Goal: Navigation & Orientation: Find specific page/section

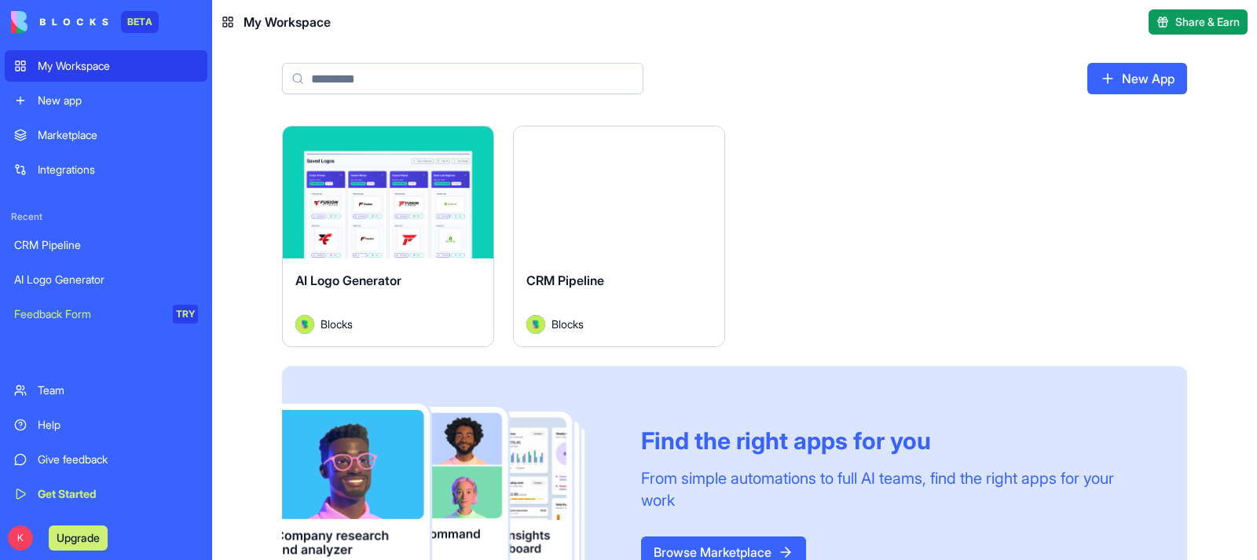
click at [362, 280] on span "AI Logo Generator" at bounding box center [348, 281] width 106 height 16
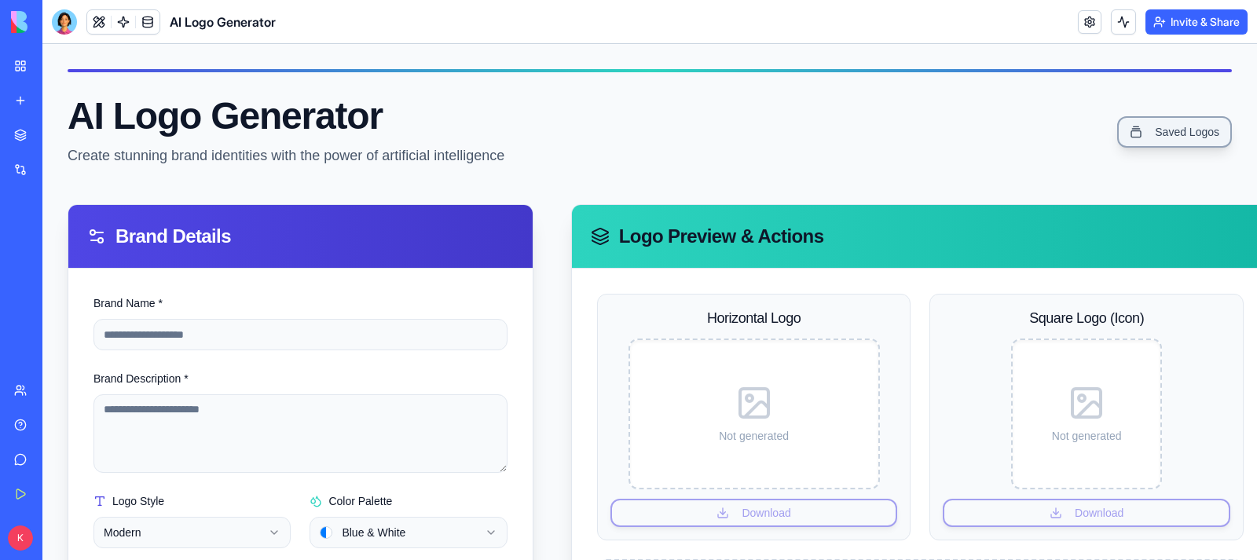
click at [1172, 126] on link "Saved Logos" at bounding box center [1174, 131] width 115 height 31
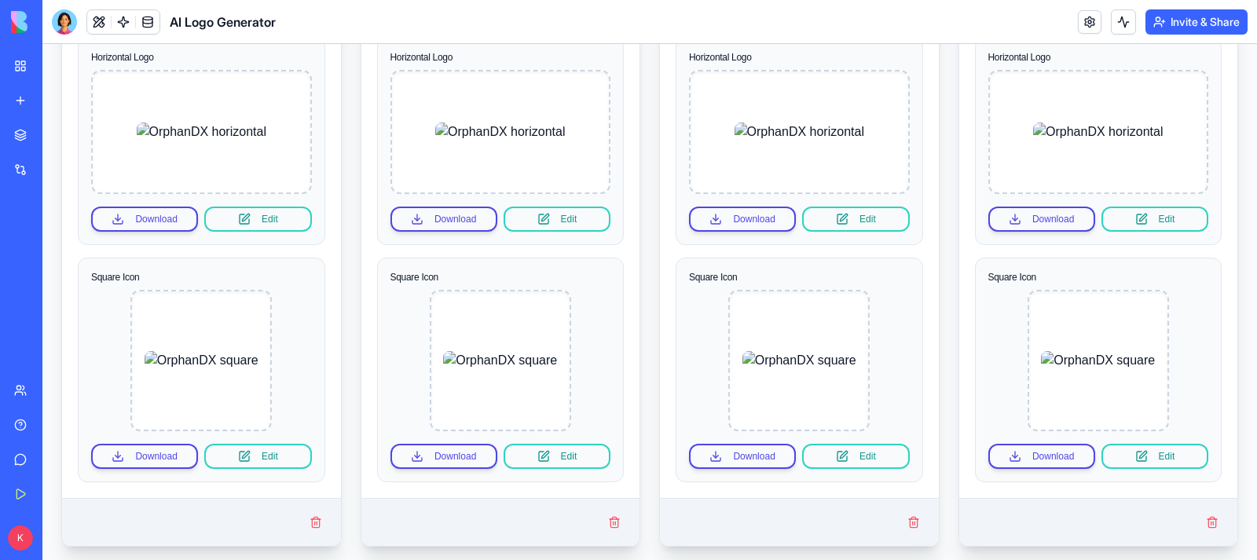
scroll to position [250, 0]
click at [648, 160] on div "OrphanDX [DATE] Blue And White Techy Horizontal Logo Download Edit Square Icon …" at bounding box center [649, 555] width 1177 height 1276
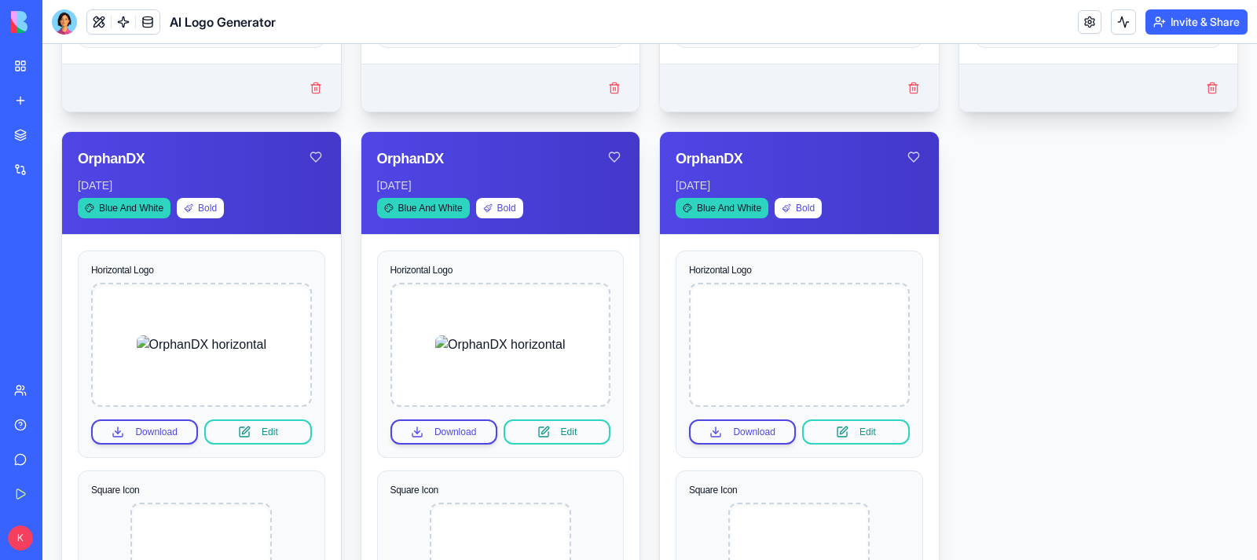
scroll to position [684, 0]
click at [226, 340] on img at bounding box center [202, 344] width 130 height 19
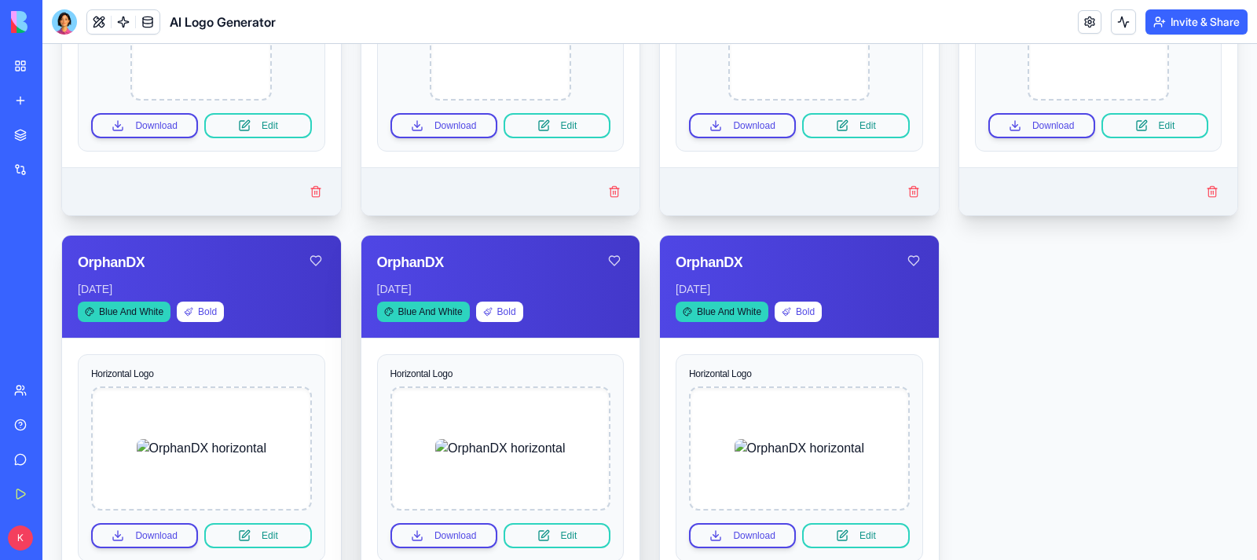
scroll to position [578, 0]
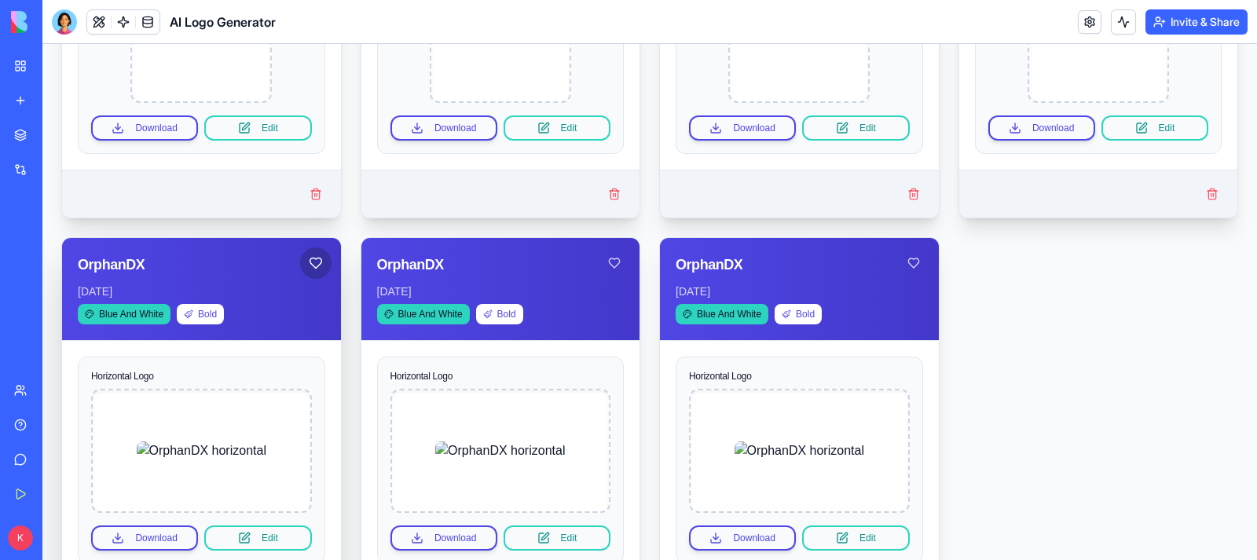
click at [312, 257] on button "Favorite" at bounding box center [315, 263] width 31 height 31
click at [58, 243] on div "CRM Pipeline" at bounding box center [36, 245] width 44 height 16
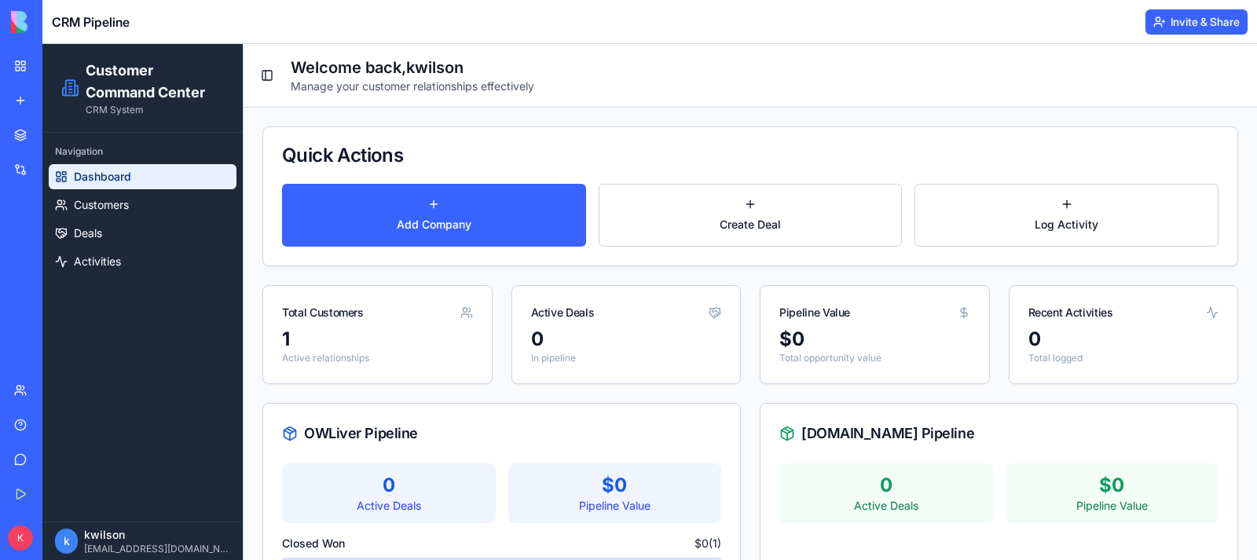
click at [299, 331] on div "1" at bounding box center [377, 339] width 191 height 25
click at [1057, 212] on button "Log Activity" at bounding box center [1067, 215] width 304 height 63
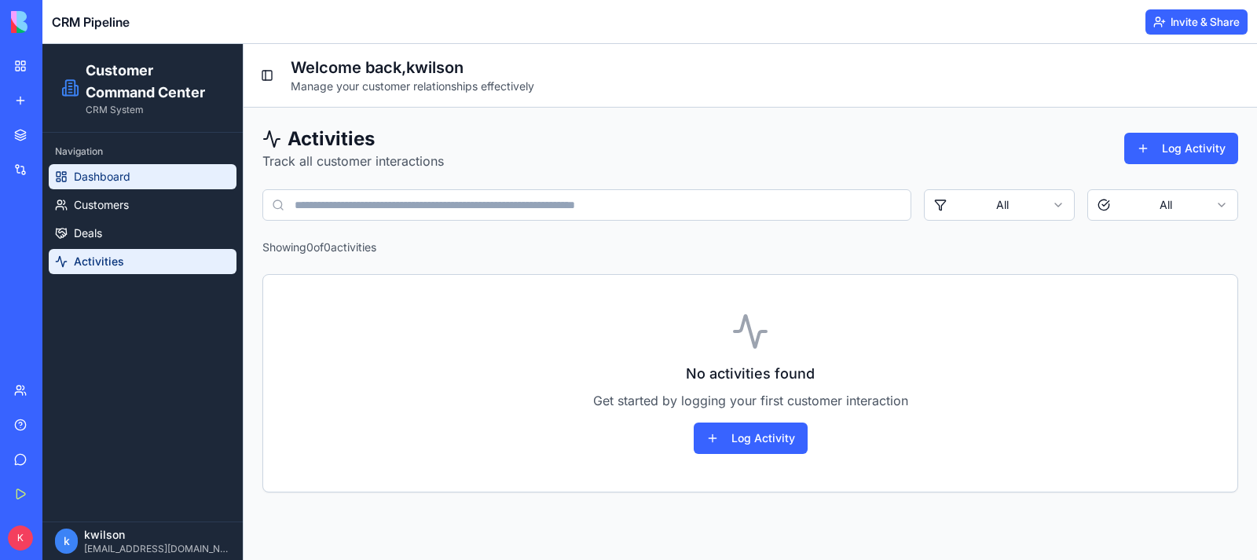
click at [142, 178] on link "Dashboard" at bounding box center [143, 176] width 188 height 25
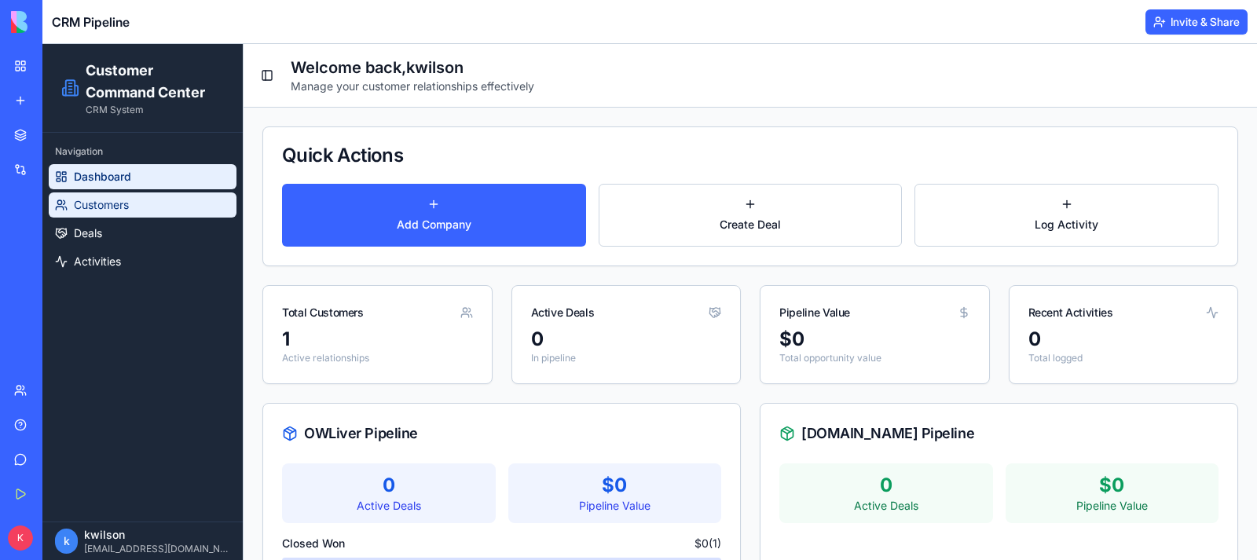
click at [123, 204] on span "Customers" at bounding box center [101, 205] width 55 height 16
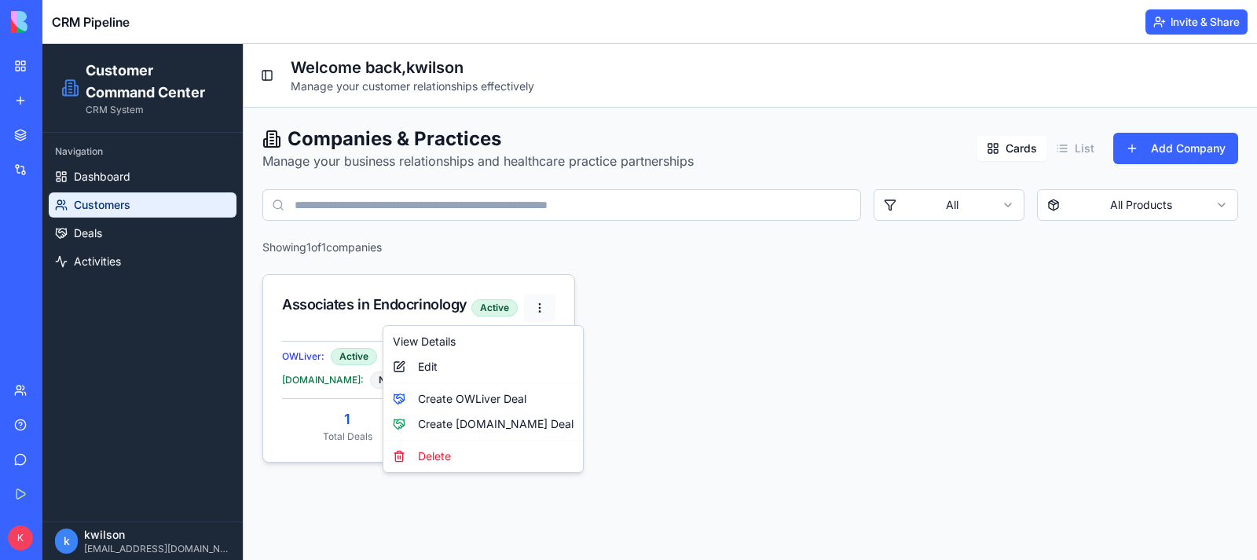
click at [540, 306] on html "Customer Command Center CRM System Navigation Dashboard Customers Deals Activit…" at bounding box center [649, 302] width 1215 height 516
